Goal: Task Accomplishment & Management: Use online tool/utility

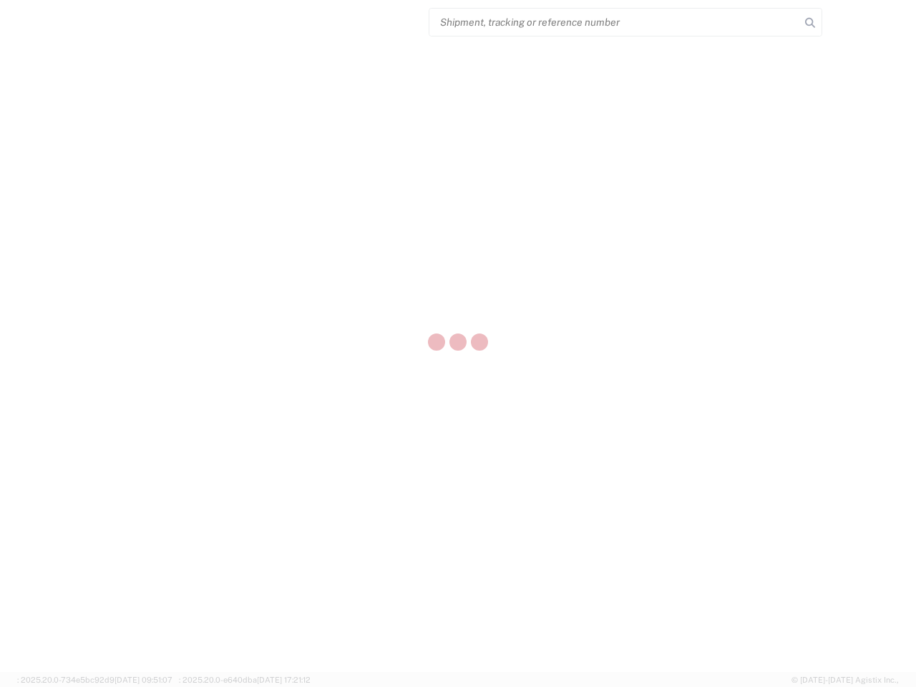
select select "US"
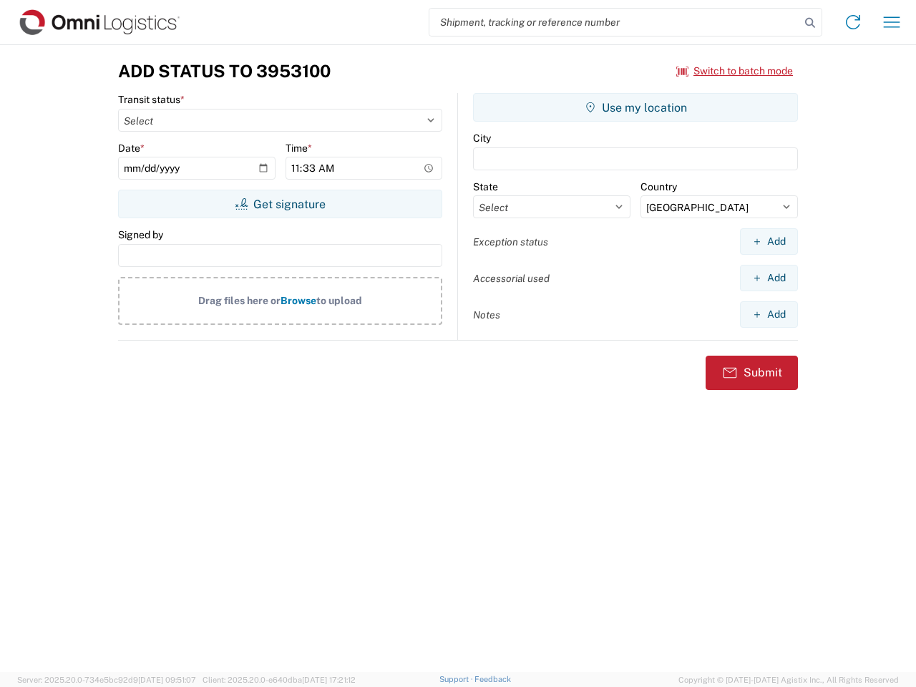
click at [614, 22] on input "search" at bounding box center [614, 22] width 371 height 27
click at [810, 23] on icon at bounding box center [810, 23] width 20 height 20
click at [853, 22] on icon at bounding box center [852, 22] width 23 height 23
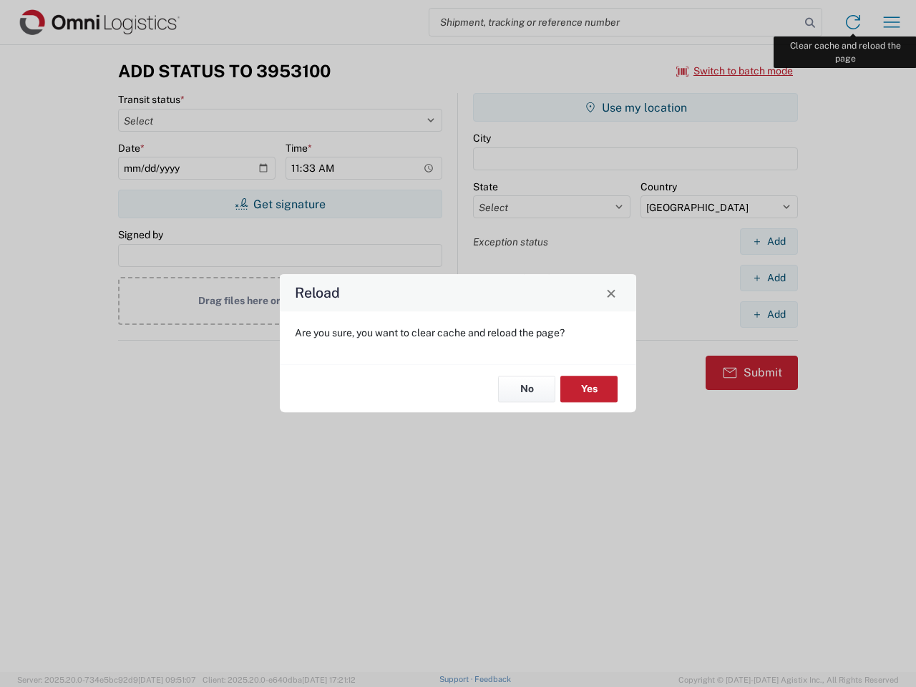
click at [891, 22] on div "Reload Are you sure, you want to clear cache and reload the page? No Yes" at bounding box center [458, 343] width 916 height 687
click at [735, 71] on div "Reload Are you sure, you want to clear cache and reload the page? No Yes" at bounding box center [458, 343] width 916 height 687
click at [280, 204] on div "Reload Are you sure, you want to clear cache and reload the page? No Yes" at bounding box center [458, 343] width 916 height 687
click at [635, 107] on div "Reload Are you sure, you want to clear cache and reload the page? No Yes" at bounding box center [458, 343] width 916 height 687
click at [768, 241] on div "Reload Are you sure, you want to clear cache and reload the page? No Yes" at bounding box center [458, 343] width 916 height 687
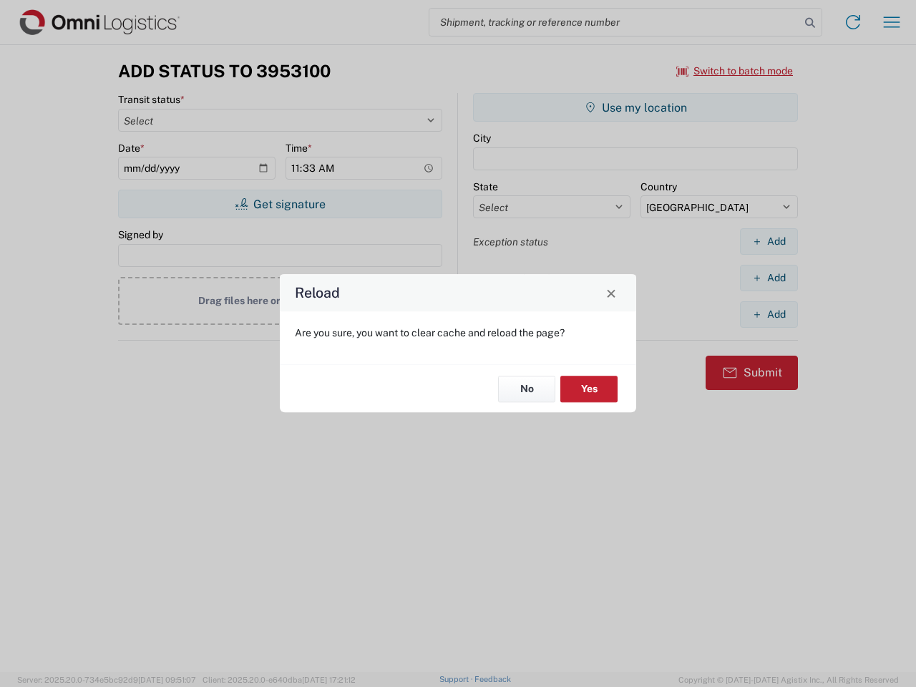
click at [768, 278] on div "Reload Are you sure, you want to clear cache and reload the page? No Yes" at bounding box center [458, 343] width 916 height 687
click at [768, 314] on div "Reload Are you sure, you want to clear cache and reload the page? No Yes" at bounding box center [458, 343] width 916 height 687
